Goal: Information Seeking & Learning: Learn about a topic

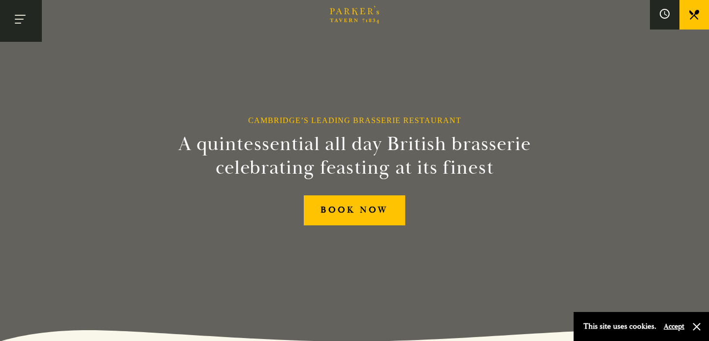
click at [24, 14] on button "Toggle navigation" at bounding box center [21, 21] width 42 height 42
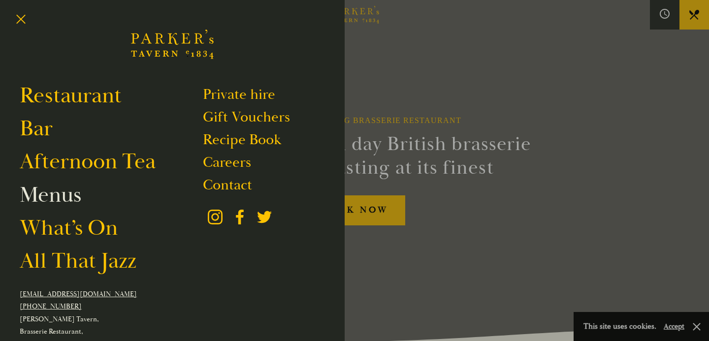
click at [52, 193] on link "Menus" at bounding box center [51, 195] width 62 height 28
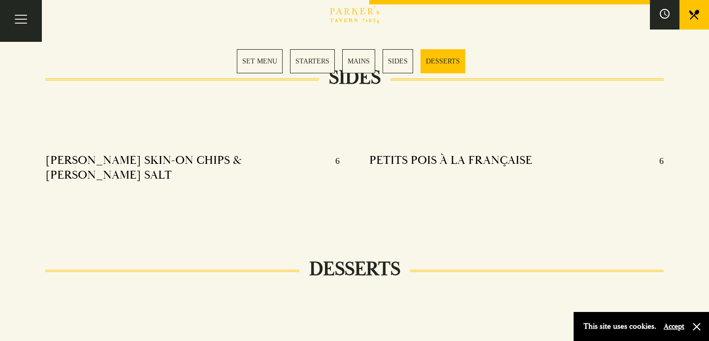
scroll to position [988, 0]
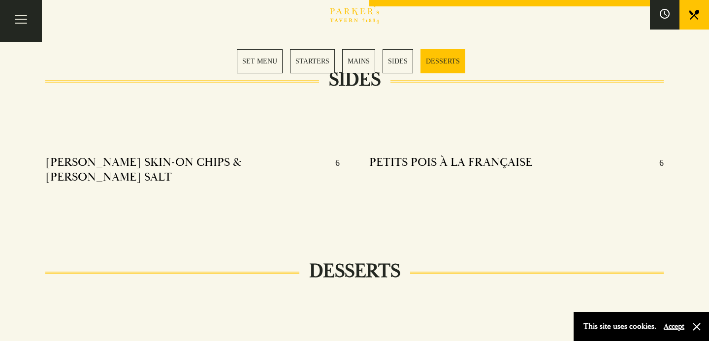
click at [180, 161] on h4 "KOFFMAN SKIN-ON CHIPS & DILL SALT" at bounding box center [185, 170] width 280 height 30
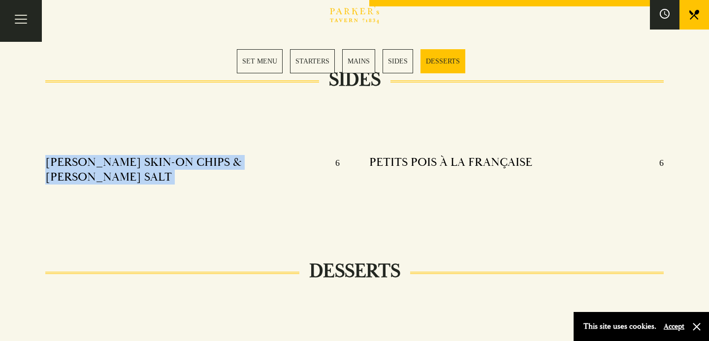
click at [180, 161] on h4 "KOFFMAN SKIN-ON CHIPS & DILL SALT" at bounding box center [185, 170] width 280 height 30
copy h4 "KOFFMAN SKIN-ON CHIPS & DILL SALT"
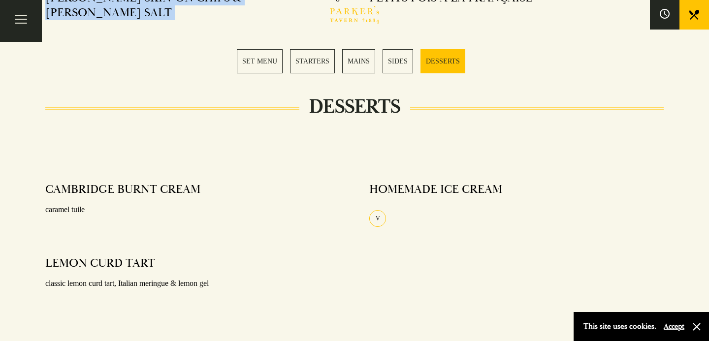
scroll to position [1153, 0]
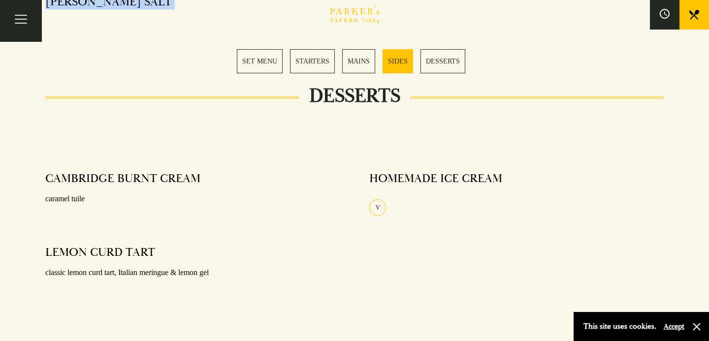
click at [305, 59] on link "STARTERS" at bounding box center [312, 61] width 45 height 24
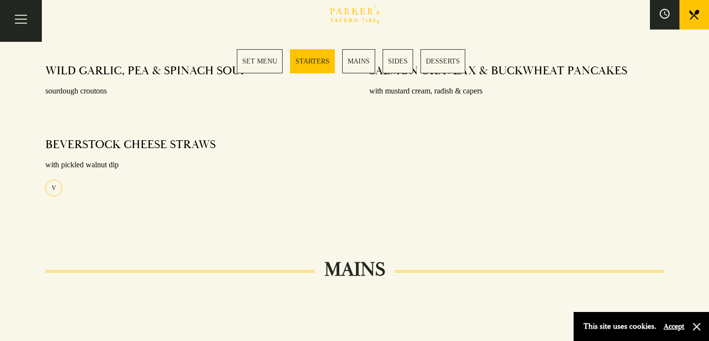
scroll to position [487, 0]
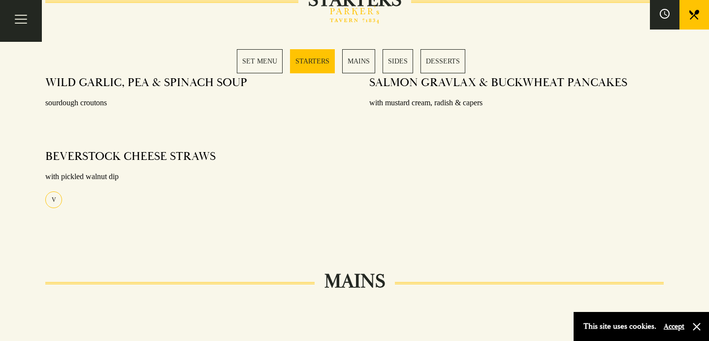
click at [352, 63] on link "MAINS" at bounding box center [358, 61] width 33 height 24
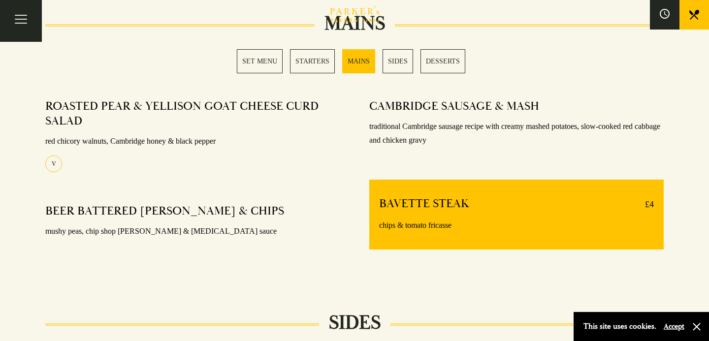
scroll to position [744, 0]
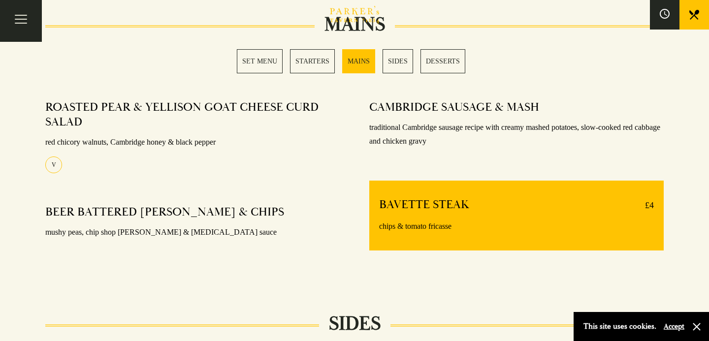
drag, startPoint x: 97, startPoint y: 124, endPoint x: 38, endPoint y: 95, distance: 65.2
click at [38, 95] on div "SET MENU STARTERS MAINS SIDES DESSERTS SET MENU STARTERS MAINS SIDES DESSERTS D…" at bounding box center [354, 203] width 709 height 1303
copy div "STARTERS MAINS SIDES DESSERTS SET MENU STARTERS MAINS SIDES DESSERTS DOWNLOAD M…"
click at [153, 126] on h4 "ROASTED PEAR & YELLISON GOAT CHEESE CURD SALAD" at bounding box center [187, 115] width 285 height 30
click at [20, 23] on span "Toggle navigation" at bounding box center [18, 23] width 6 height 1
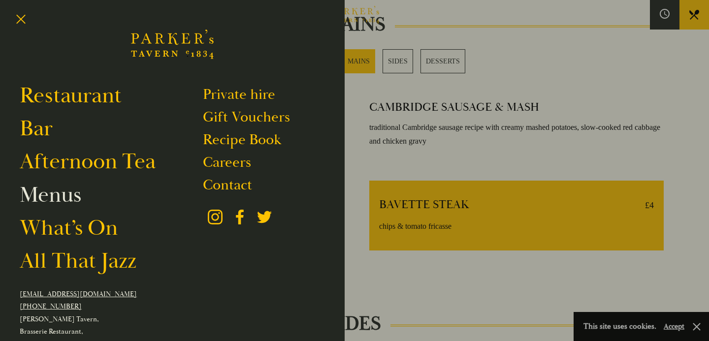
click at [48, 199] on link "Menus" at bounding box center [51, 195] width 62 height 28
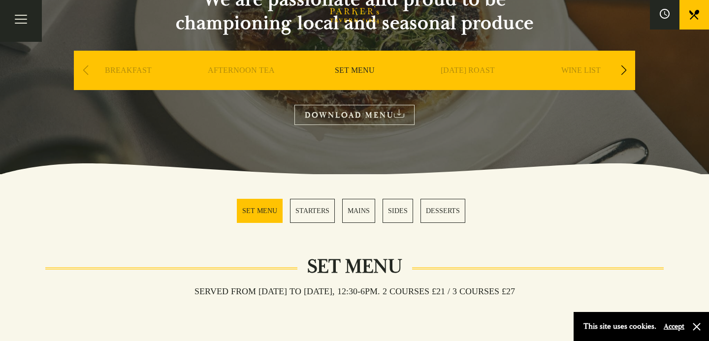
scroll to position [222, 0]
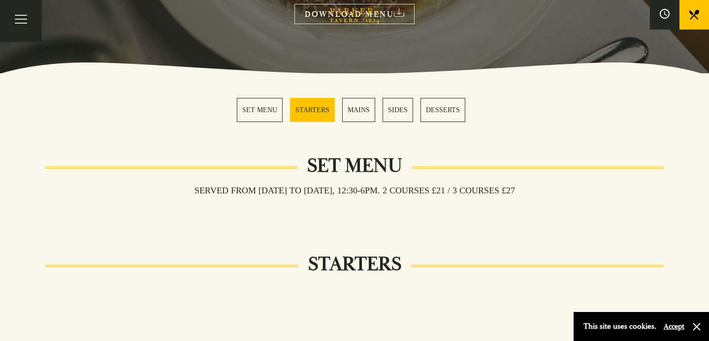
click at [248, 110] on link "SET MENU" at bounding box center [260, 110] width 46 height 24
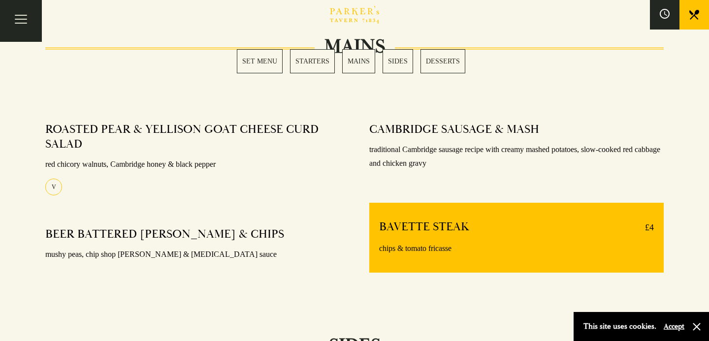
scroll to position [717, 0]
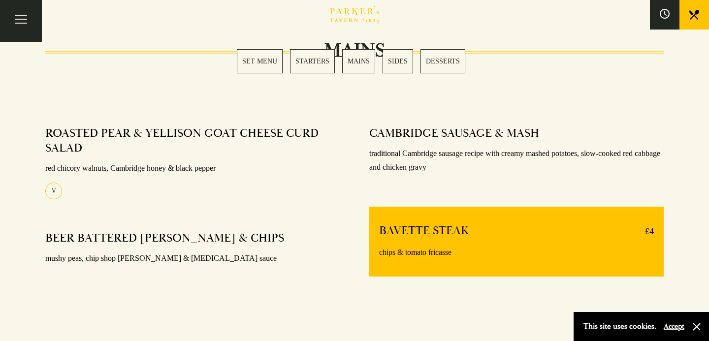
click at [316, 64] on link "STARTERS" at bounding box center [312, 61] width 45 height 24
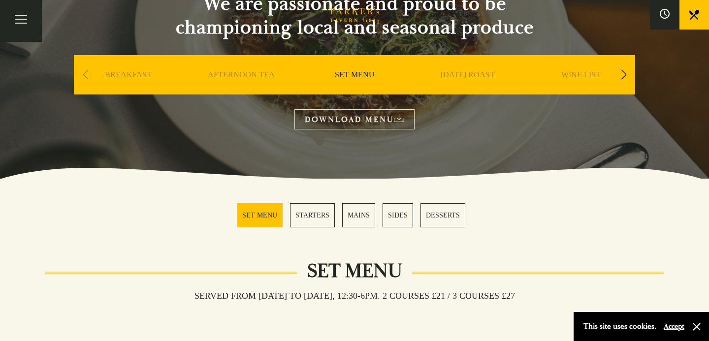
click at [395, 216] on link "SIDES" at bounding box center [398, 215] width 31 height 24
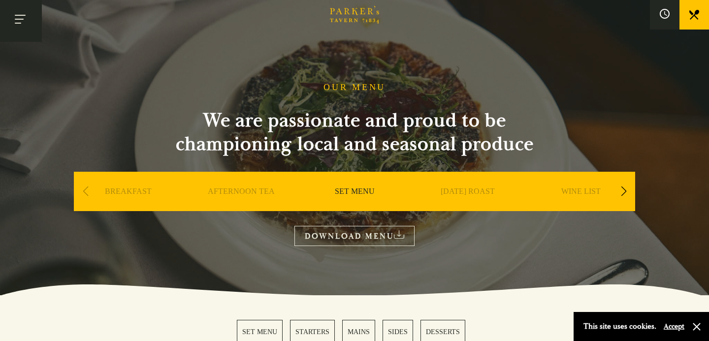
click at [17, 30] on button "Toggle navigation" at bounding box center [21, 21] width 42 height 42
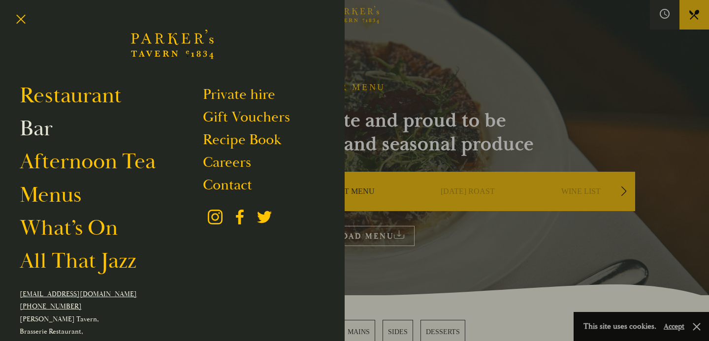
click at [39, 130] on link "Bar" at bounding box center [36, 129] width 33 height 28
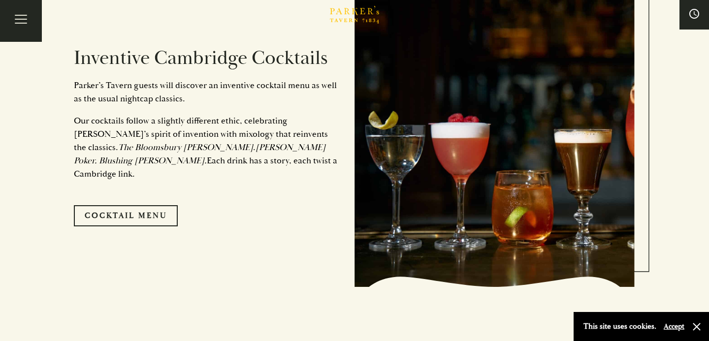
scroll to position [528, 0]
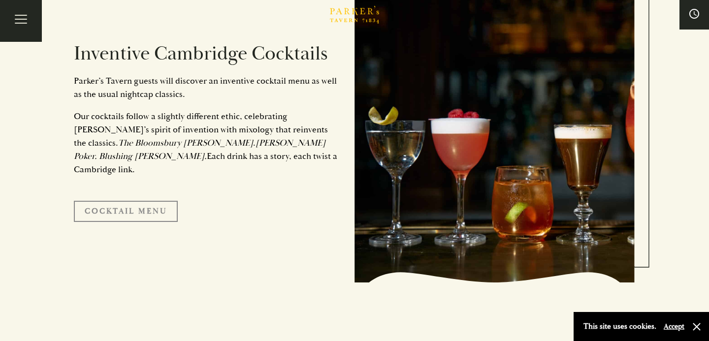
click at [142, 204] on link "Cocktail Menu" at bounding box center [126, 211] width 104 height 21
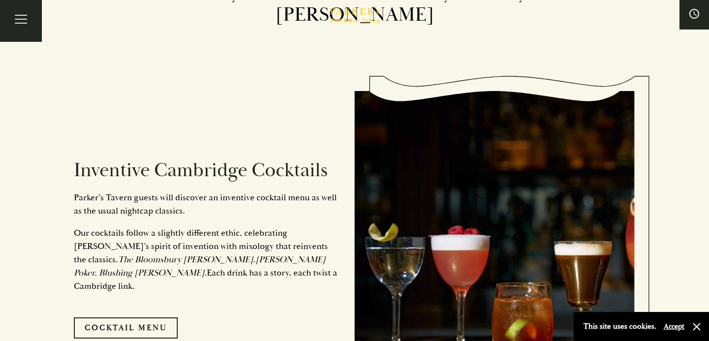
scroll to position [0, 0]
